Goal: Check status

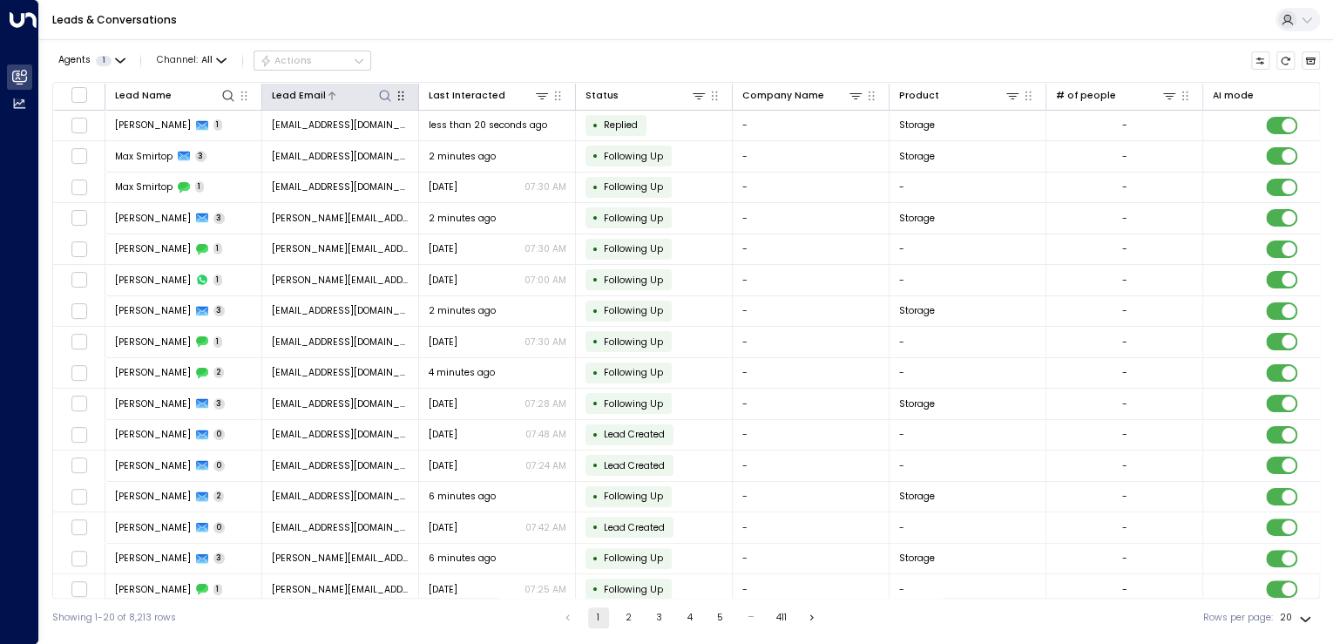
click at [390, 98] on icon at bounding box center [385, 96] width 14 height 14
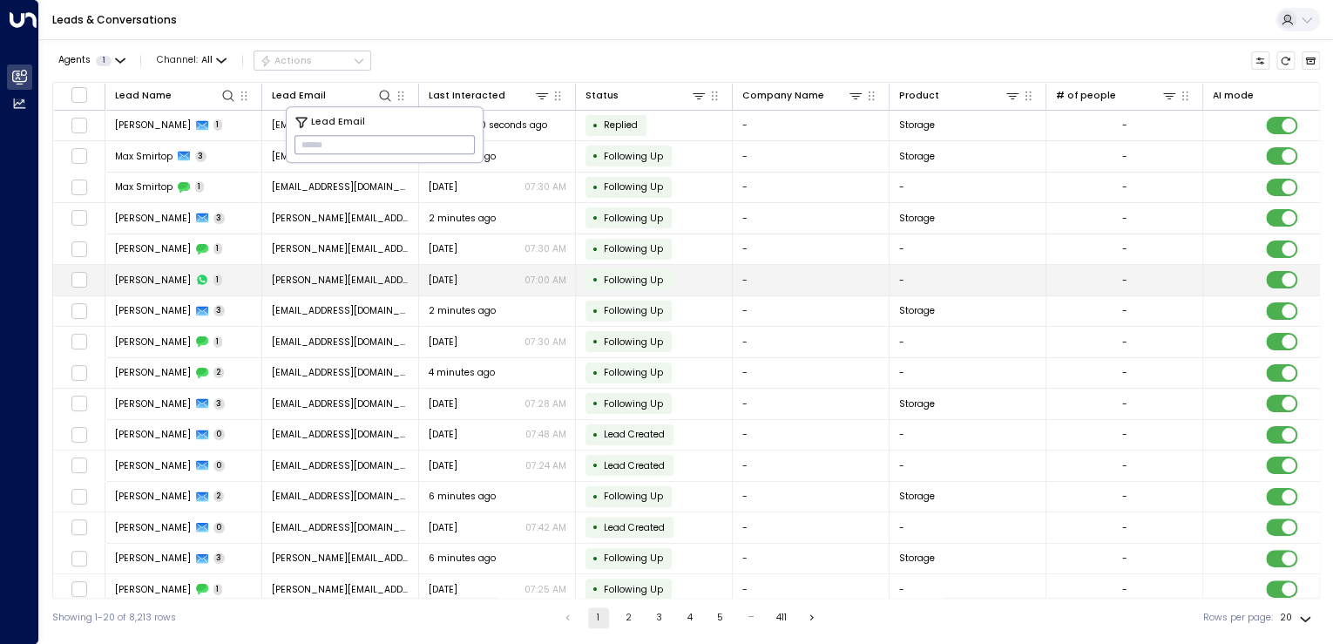
type input "**********"
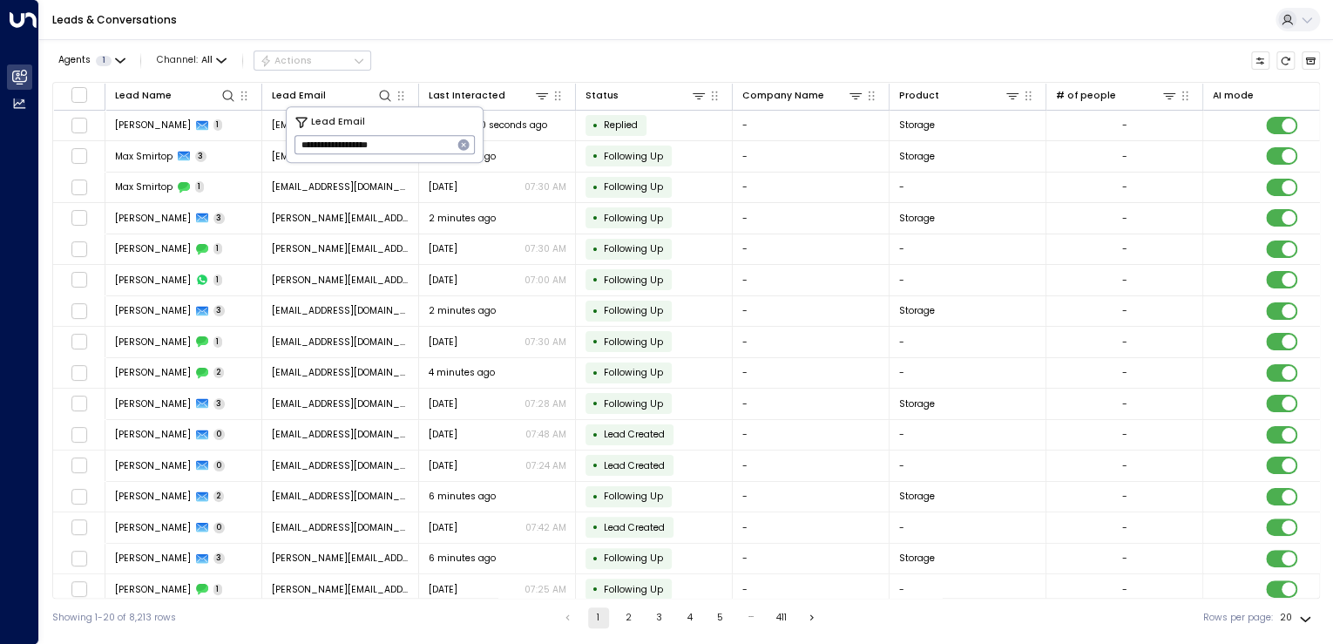
click at [488, 58] on div "Agents 1 Channel: All Actions" at bounding box center [686, 61] width 1268 height 30
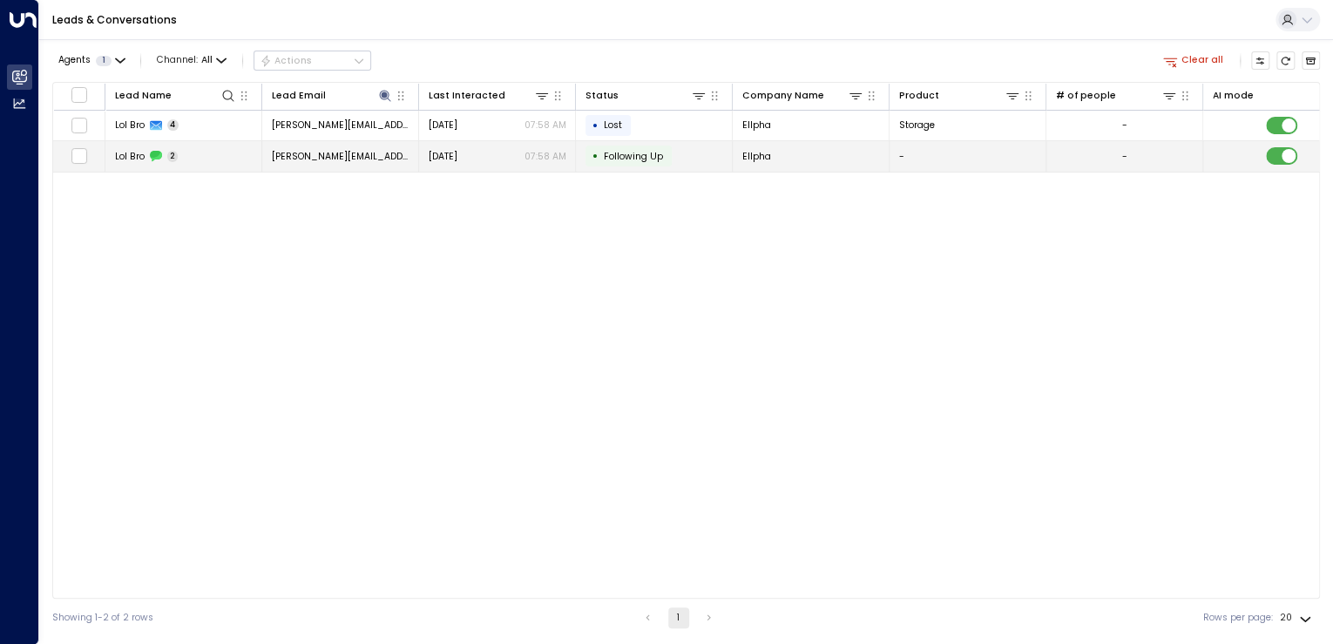
click at [539, 160] on p "07:58 AM" at bounding box center [546, 156] width 42 height 13
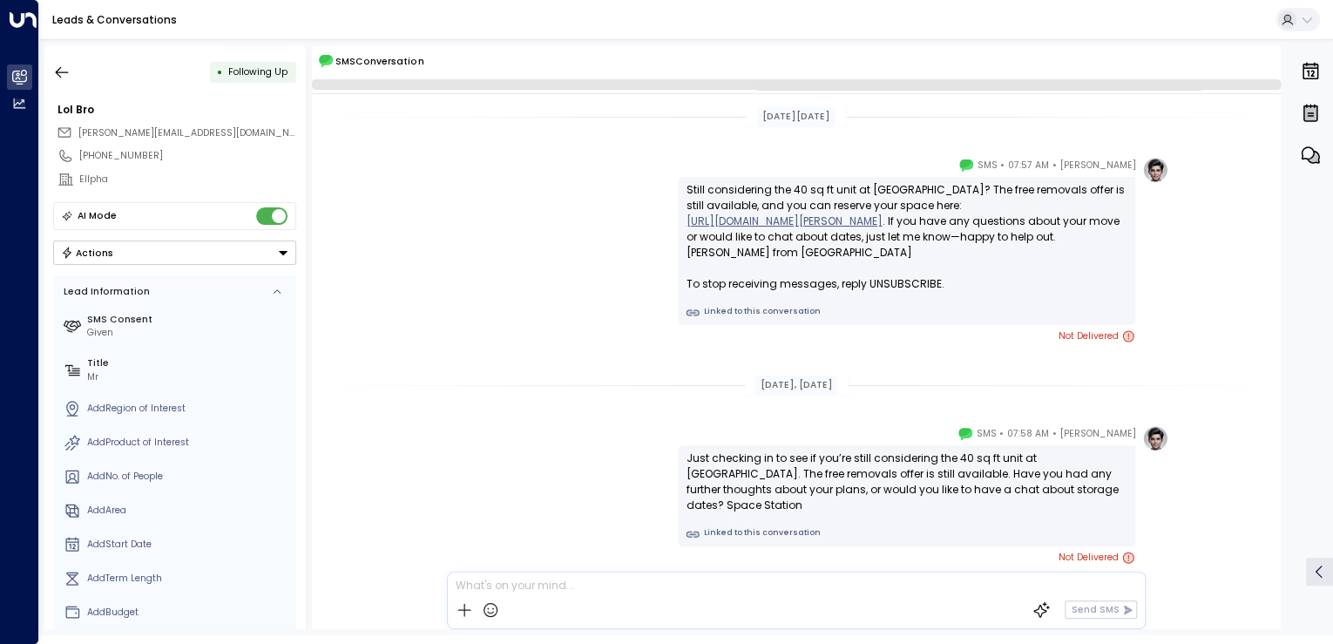
scroll to position [52, 0]
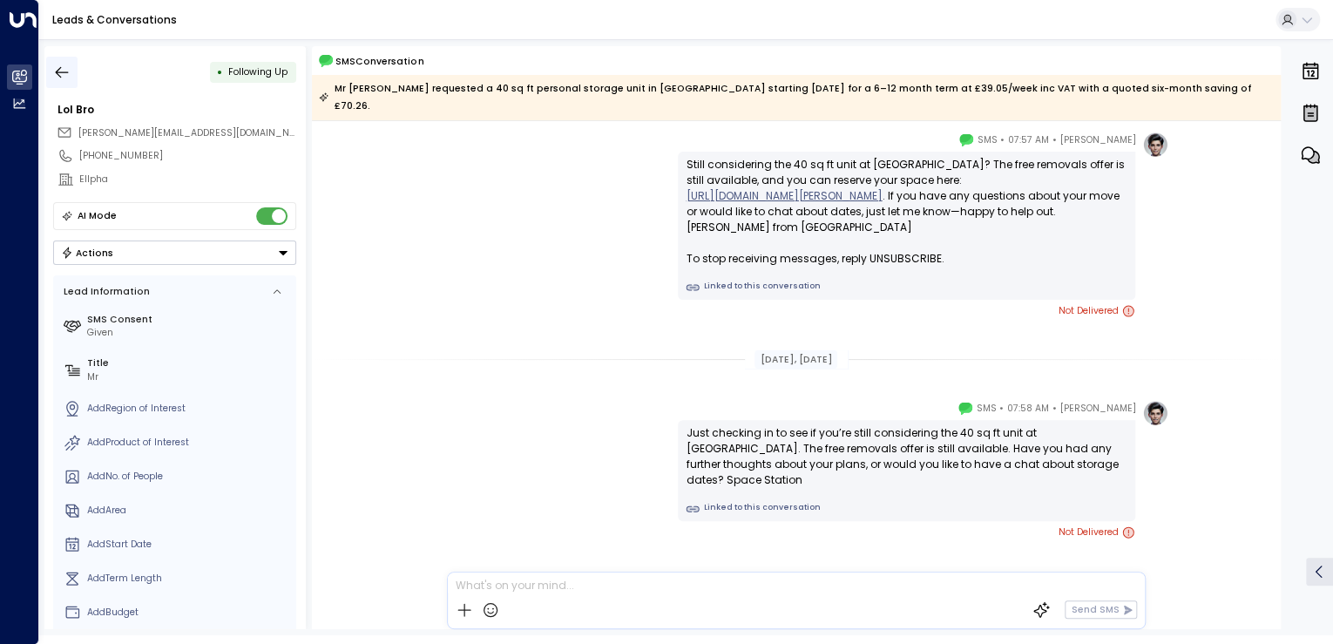
click at [67, 79] on icon "button" at bounding box center [61, 72] width 17 height 17
